Goal: Task Accomplishment & Management: Complete application form

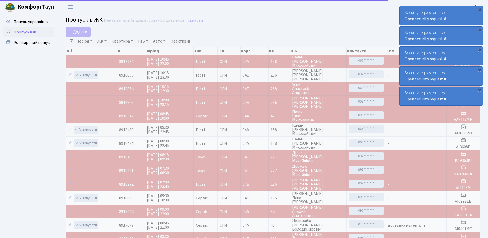
select select "25"
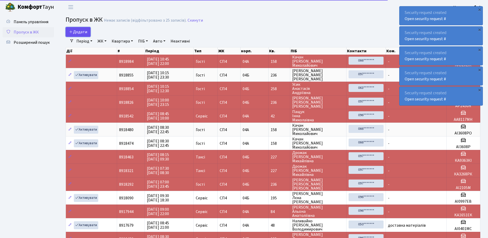
click at [79, 28] on link "Додати" at bounding box center [78, 32] width 25 height 10
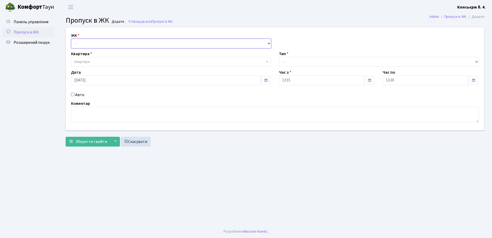
click at [83, 41] on select "- СП4, Столичне шосе, 5" at bounding box center [171, 44] width 200 height 10
select select "325"
click at [71, 39] on select "- СП4, Столичне шосе, 5" at bounding box center [171, 44] width 200 height 10
select select
click at [83, 61] on span "Квартира" at bounding box center [81, 61] width 15 height 5
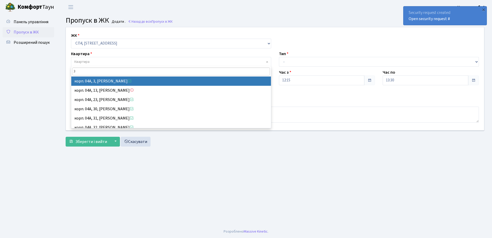
type input "3"
select select "21031"
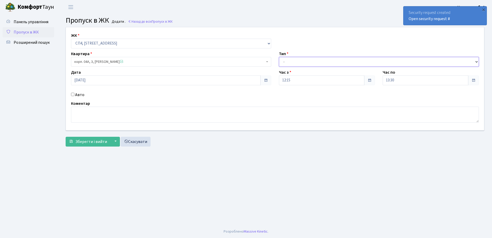
click at [295, 63] on select "- Доставка Таксі Гості Сервіс" at bounding box center [379, 62] width 200 height 10
select select "18"
click at [279, 57] on select "- Доставка Таксі Гості Сервіс" at bounding box center [379, 62] width 200 height 10
click at [72, 94] on input "Авто" at bounding box center [72, 94] width 3 height 3
checkbox input "true"
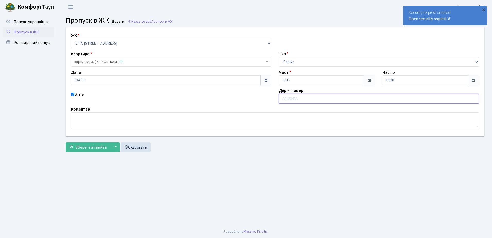
click at [300, 99] on input "text" at bounding box center [379, 99] width 200 height 10
type input "f"
type input "АІ1160АТ"
click at [71, 144] on button "Зберегти і вийти" at bounding box center [88, 147] width 45 height 10
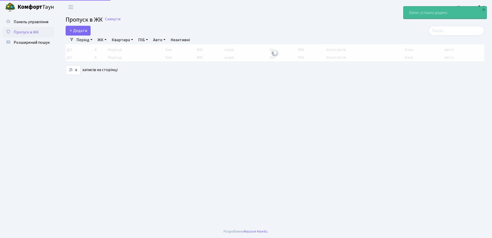
select select "25"
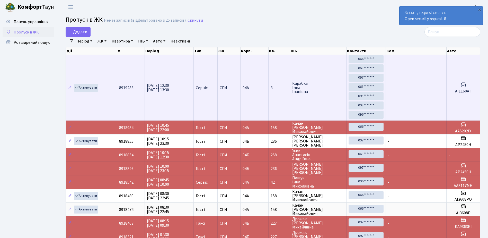
scroll to position [1, 0]
click at [466, 84] on icon at bounding box center [463, 84] width 6 height 6
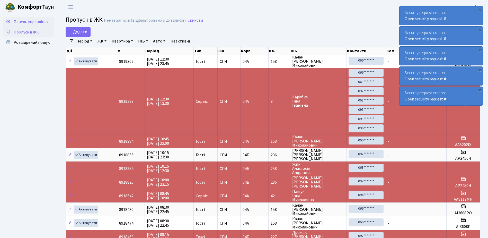
click at [35, 21] on span "Панель управління" at bounding box center [31, 22] width 35 height 6
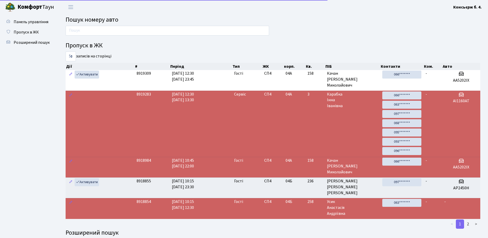
click at [33, 33] on span "Пропуск в ЖК" at bounding box center [26, 32] width 25 height 6
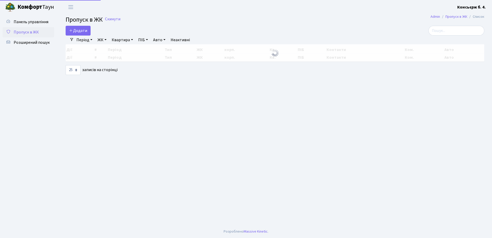
select select "25"
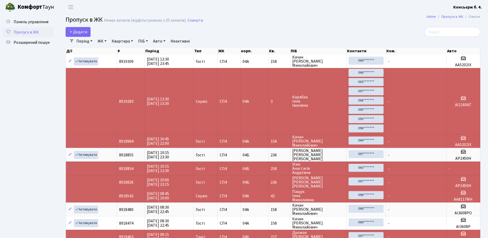
drag, startPoint x: 127, startPoint y: 0, endPoint x: 157, endPoint y: 2, distance: 30.7
click at [157, 2] on header "Комфорт Таун Консьєрж б. 4. Мій обліковий запис Вийти" at bounding box center [244, 7] width 488 height 14
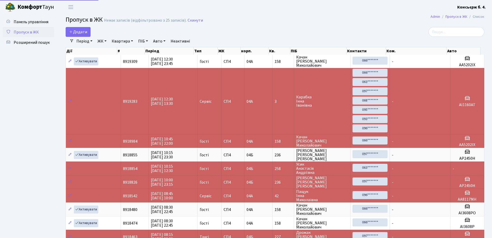
select select "25"
